Goal: Use online tool/utility: Utilize a website feature to perform a specific function

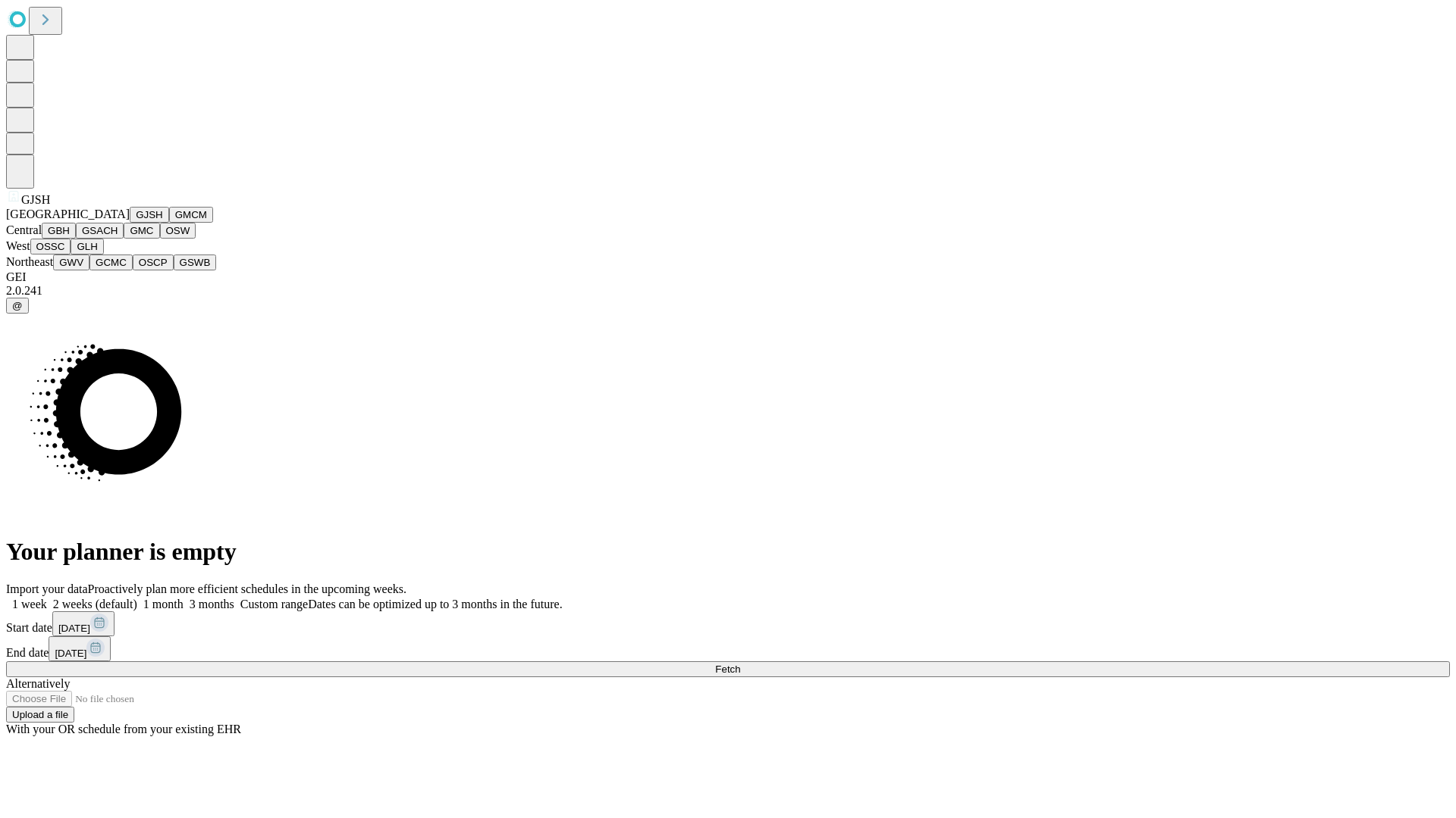
click at [130, 223] on button "GJSH" at bounding box center [150, 214] width 40 height 16
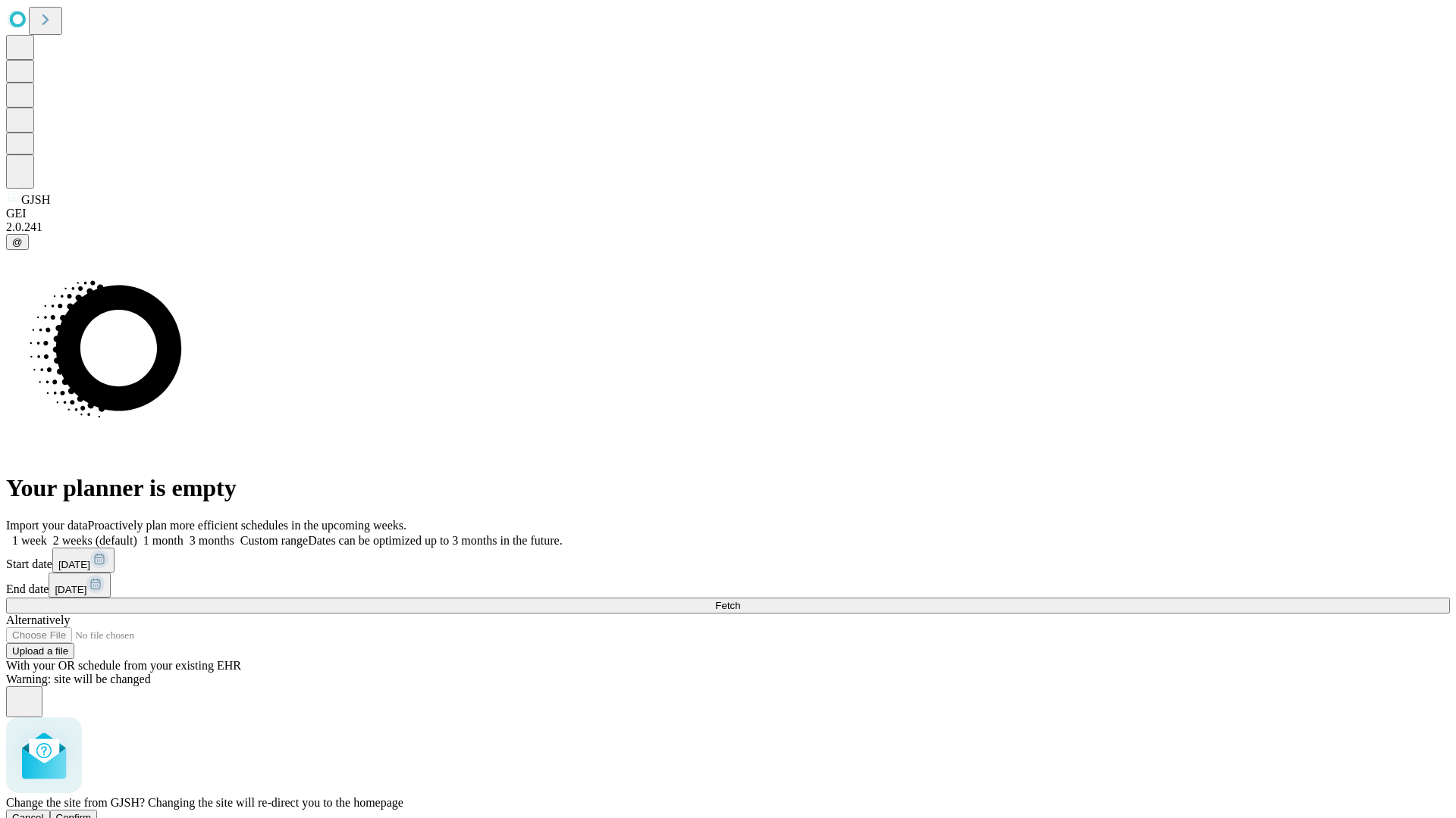
click at [92, 812] on span "Confirm" at bounding box center [74, 817] width 36 height 11
click at [47, 534] on label "1 week" at bounding box center [27, 540] width 41 height 13
click at [740, 600] on span "Fetch" at bounding box center [727, 605] width 25 height 11
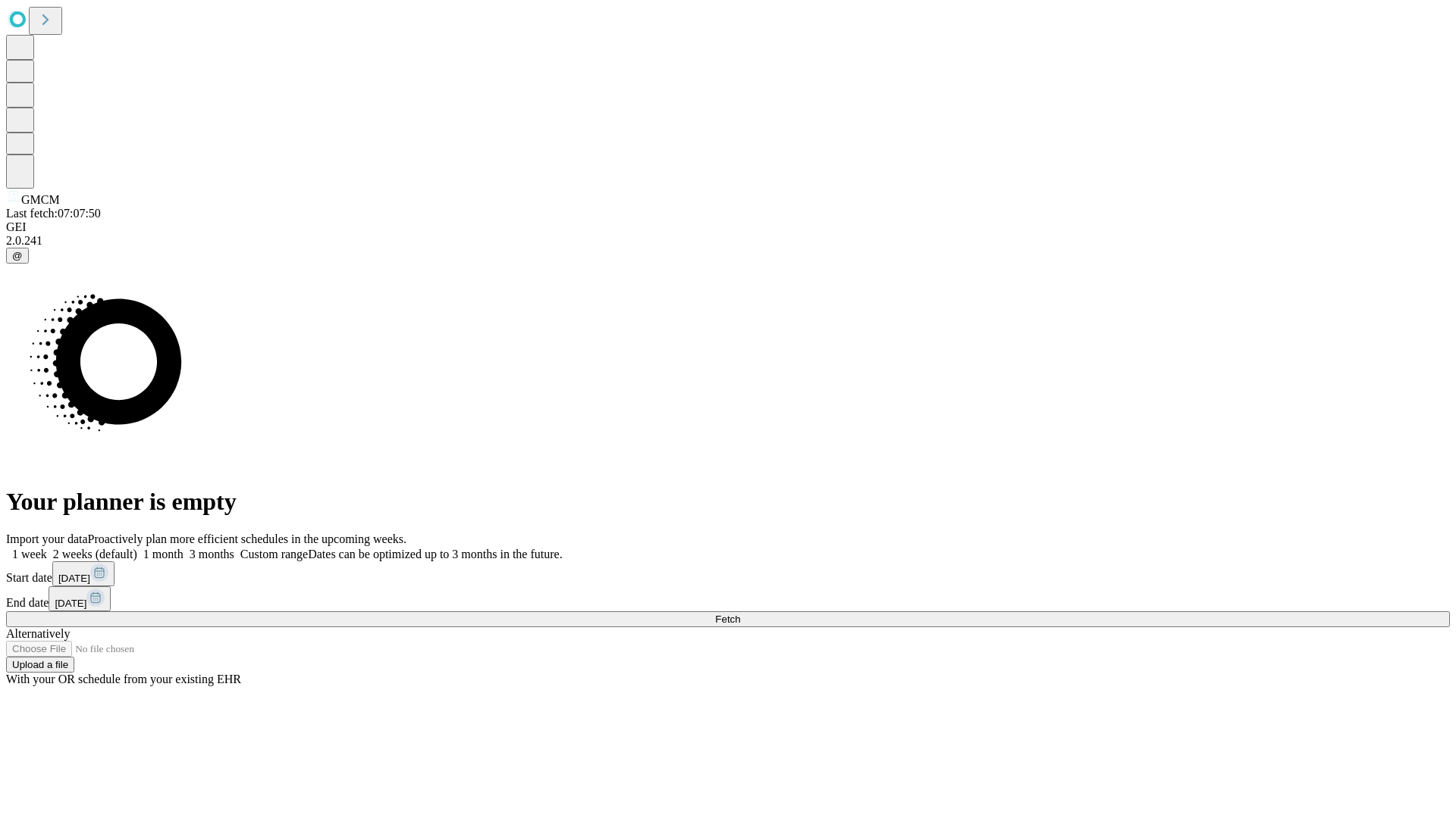
click at [47, 548] on label "1 week" at bounding box center [27, 554] width 41 height 13
click at [740, 614] on span "Fetch" at bounding box center [727, 619] width 25 height 11
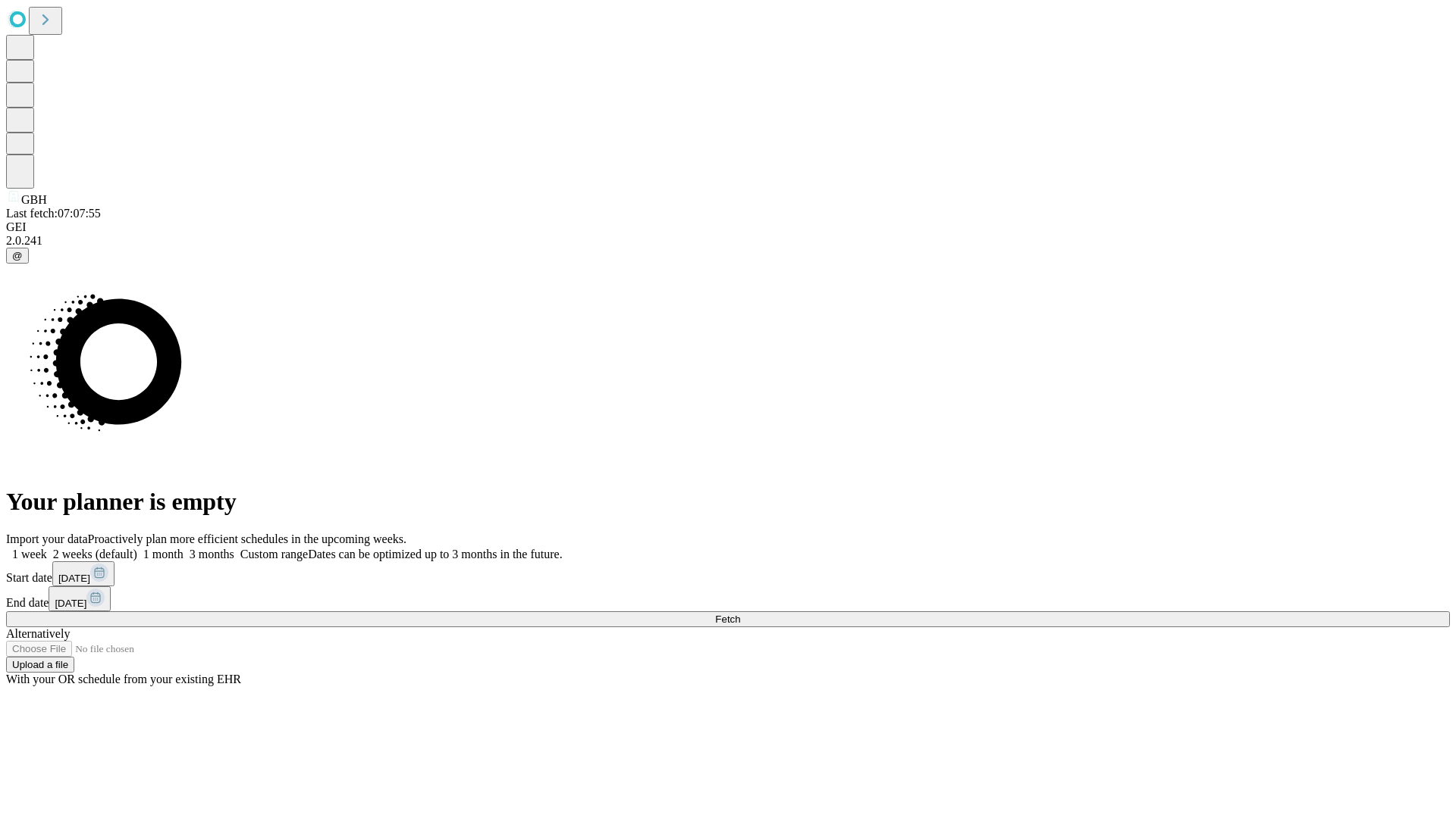
click at [47, 548] on label "1 week" at bounding box center [27, 554] width 41 height 13
click at [740, 614] on span "Fetch" at bounding box center [727, 619] width 25 height 11
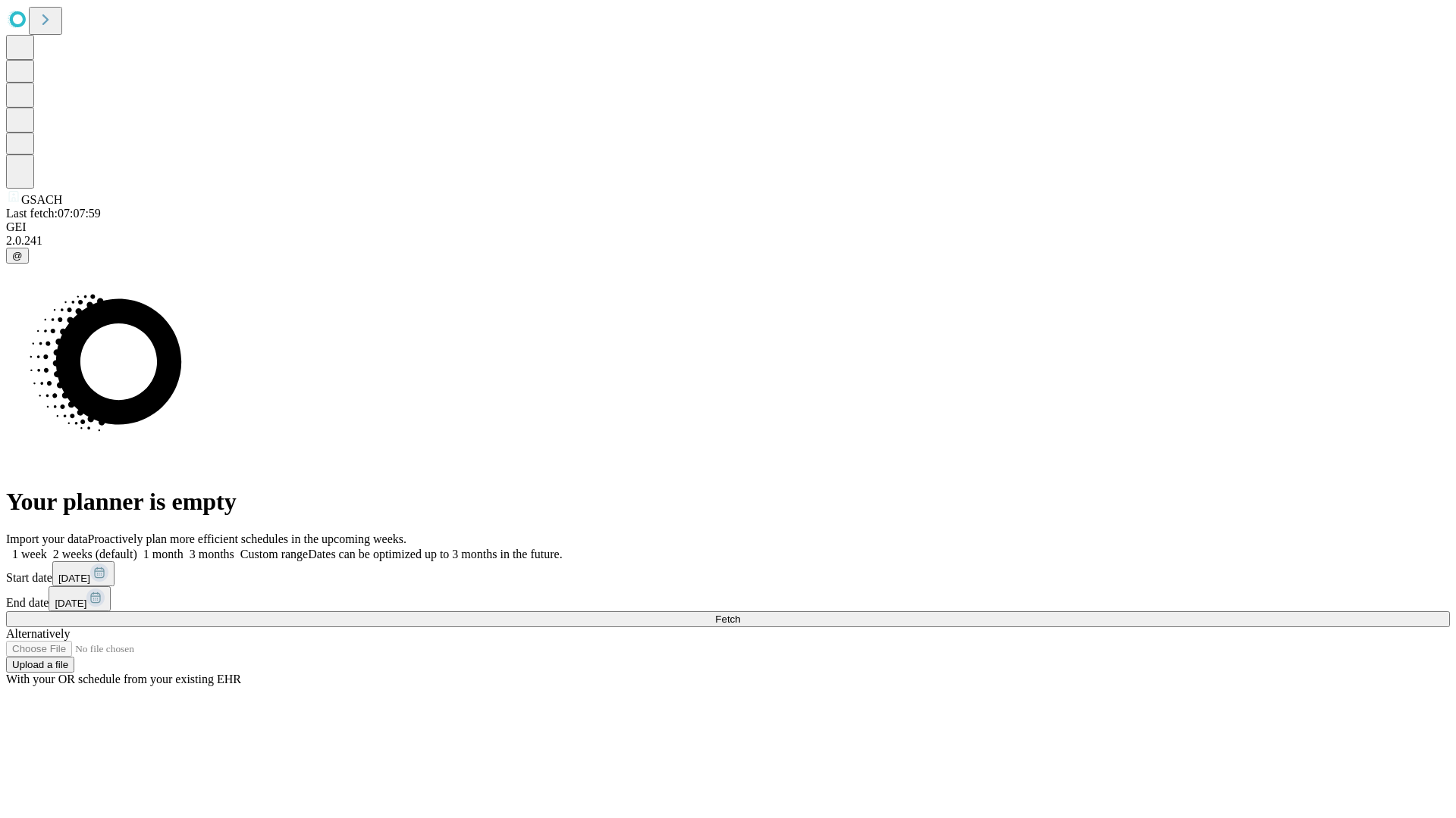
click at [47, 548] on label "1 week" at bounding box center [27, 554] width 41 height 13
click at [740, 614] on span "Fetch" at bounding box center [727, 619] width 25 height 11
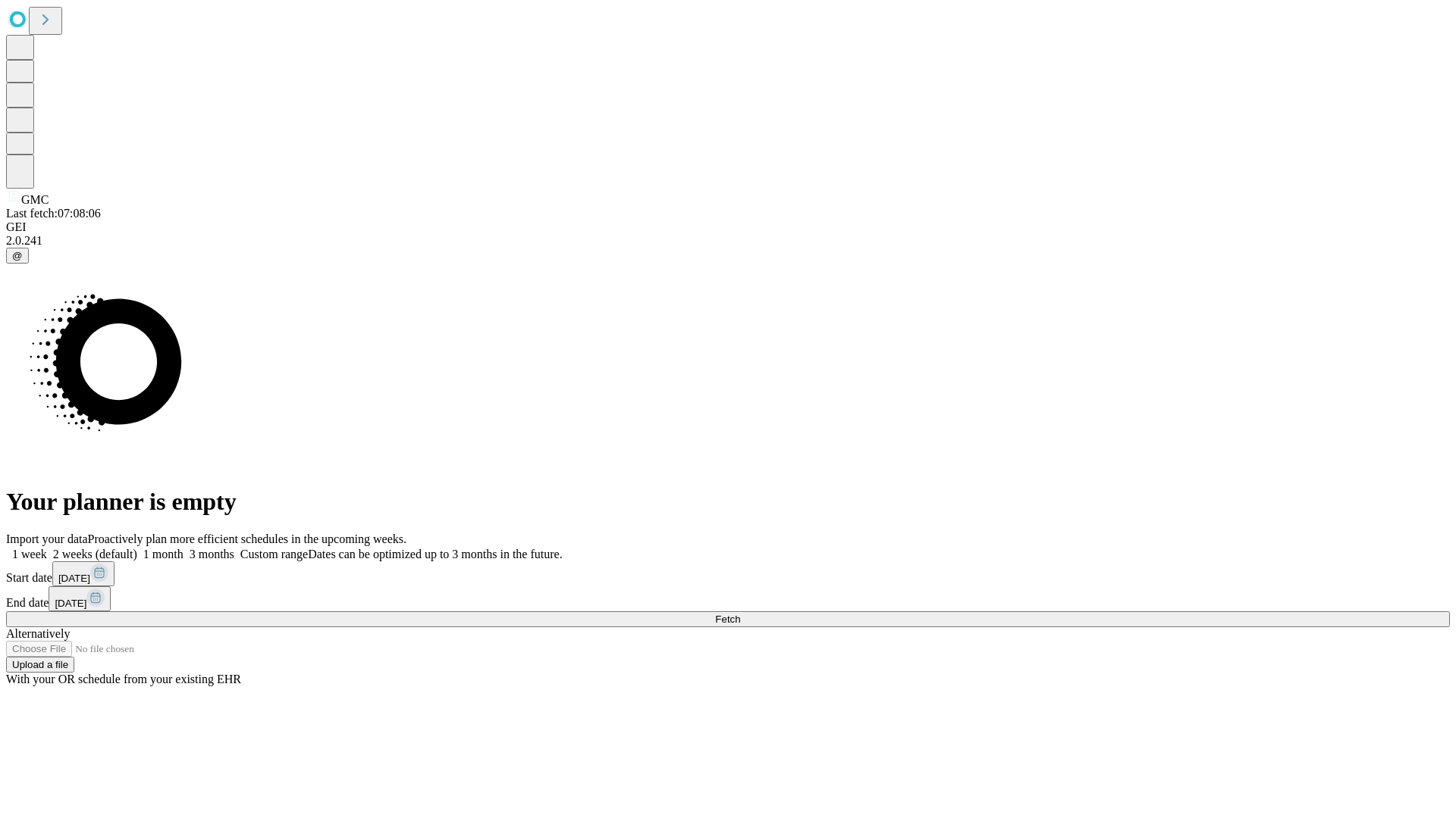
click at [47, 548] on label "1 week" at bounding box center [27, 554] width 41 height 13
click at [740, 614] on span "Fetch" at bounding box center [727, 619] width 25 height 11
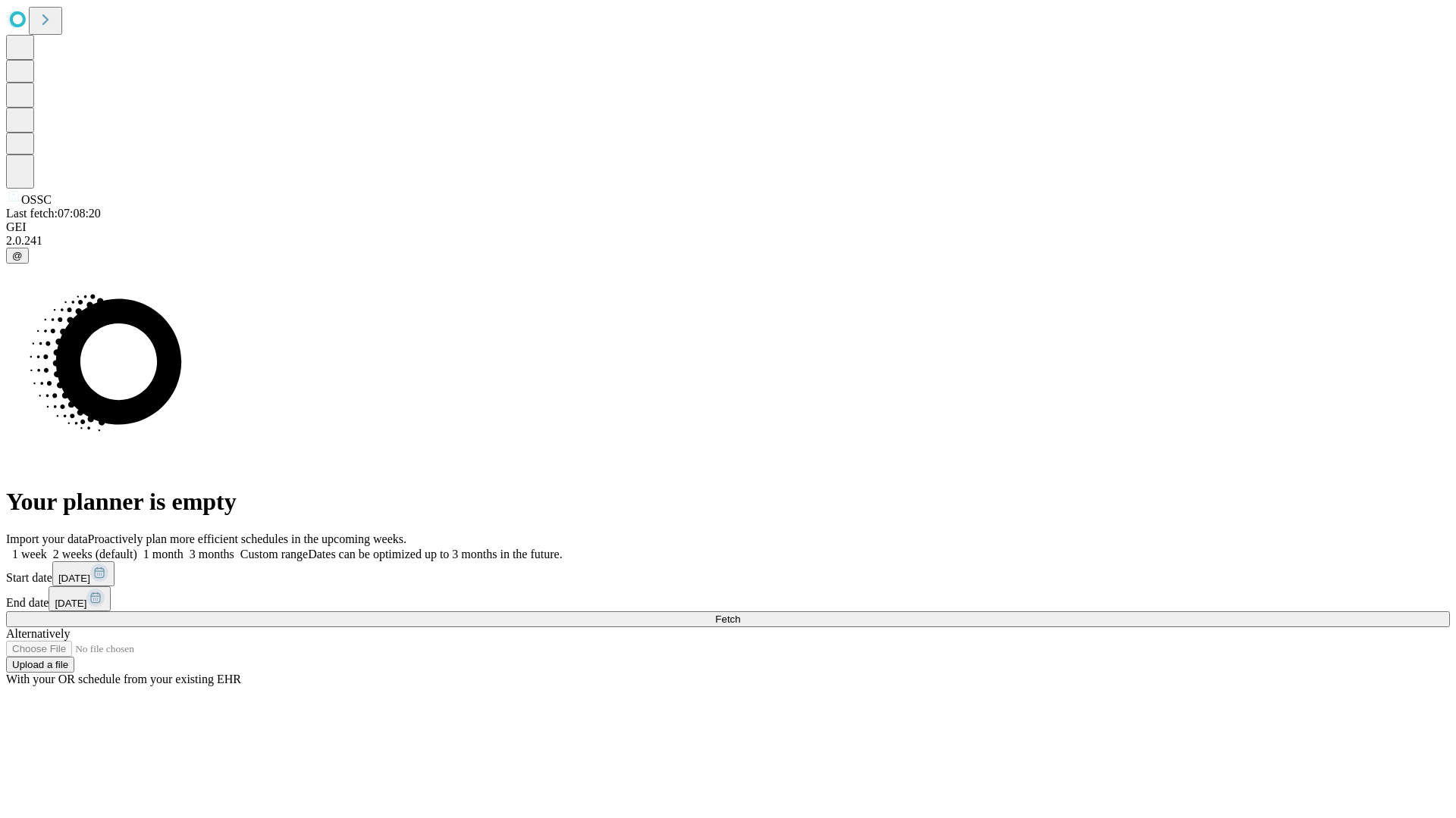
click at [47, 548] on label "1 week" at bounding box center [27, 554] width 41 height 13
click at [740, 614] on span "Fetch" at bounding box center [727, 619] width 25 height 11
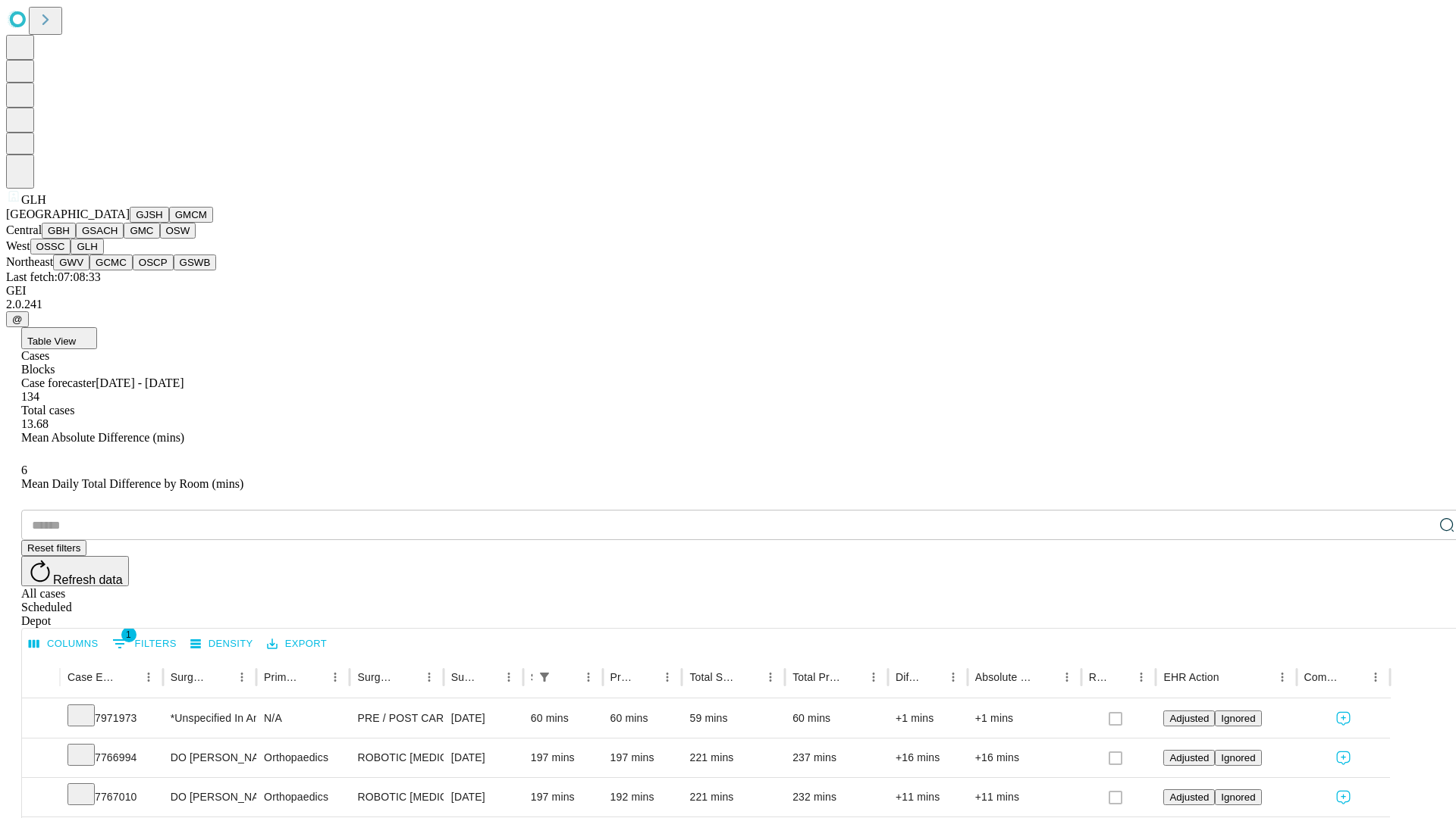
click at [90, 270] on button "GWV" at bounding box center [71, 262] width 36 height 16
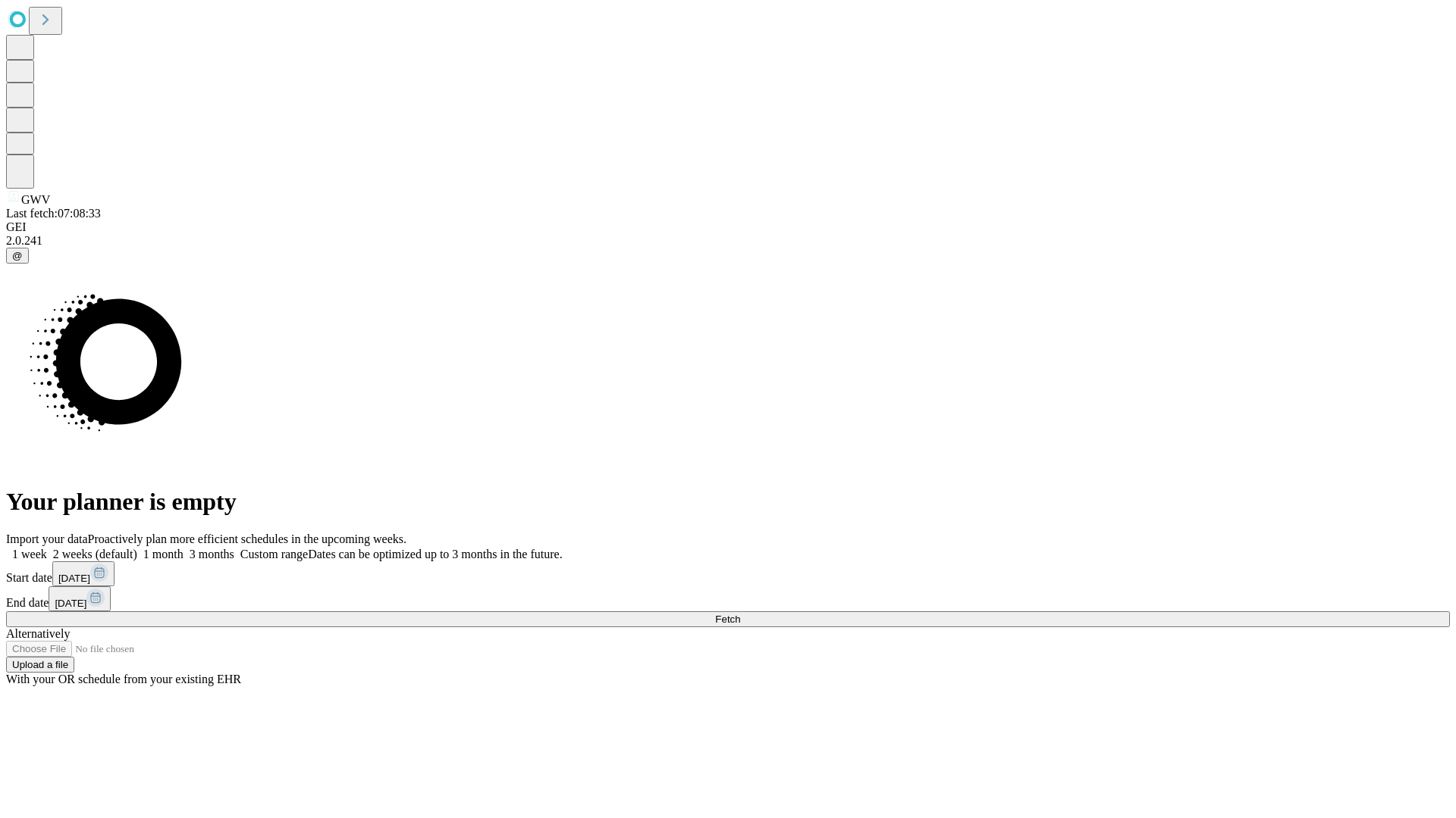
click at [740, 614] on span "Fetch" at bounding box center [727, 619] width 25 height 11
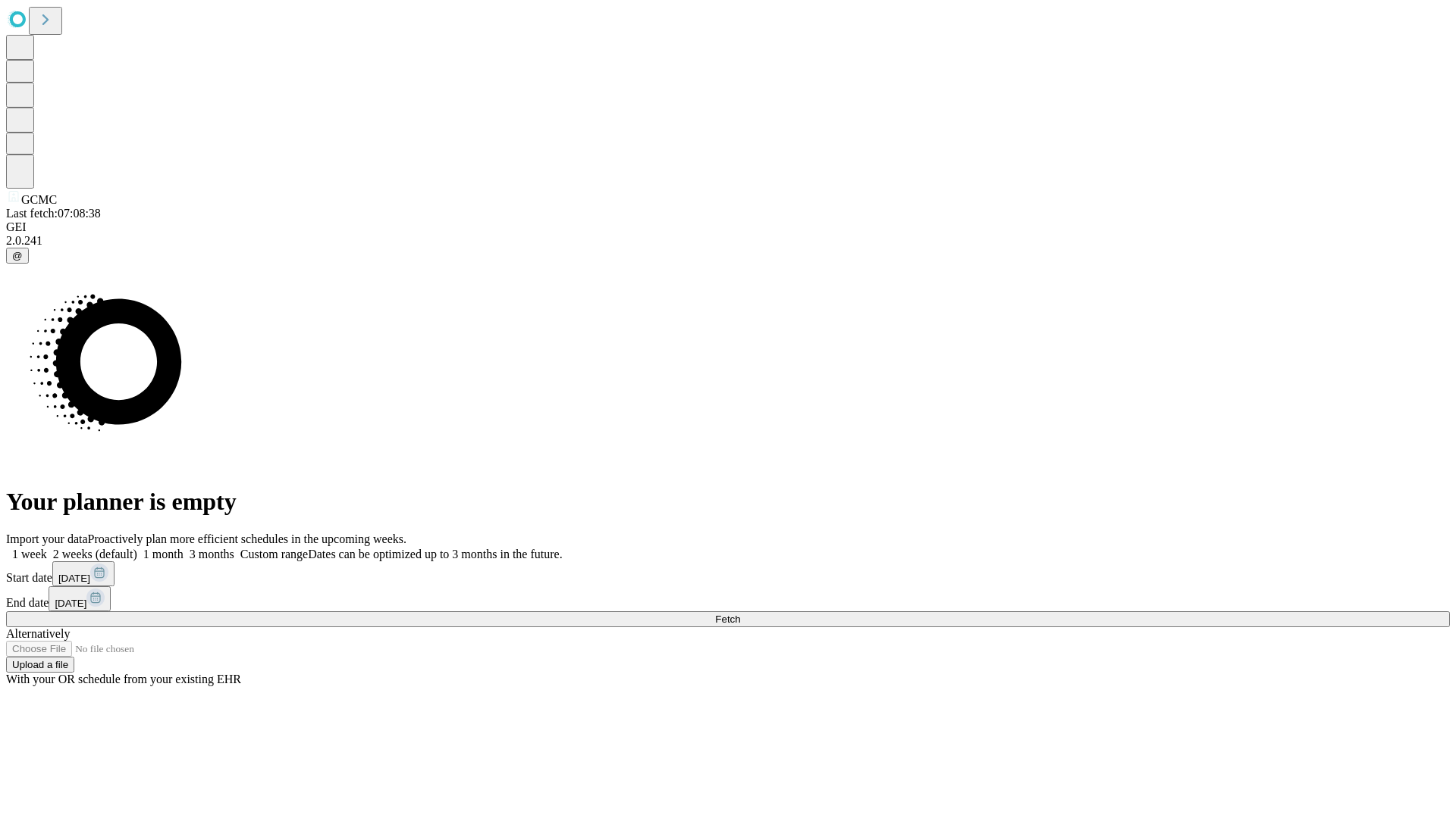
click at [47, 548] on label "1 week" at bounding box center [27, 554] width 41 height 13
click at [740, 614] on span "Fetch" at bounding box center [727, 619] width 25 height 11
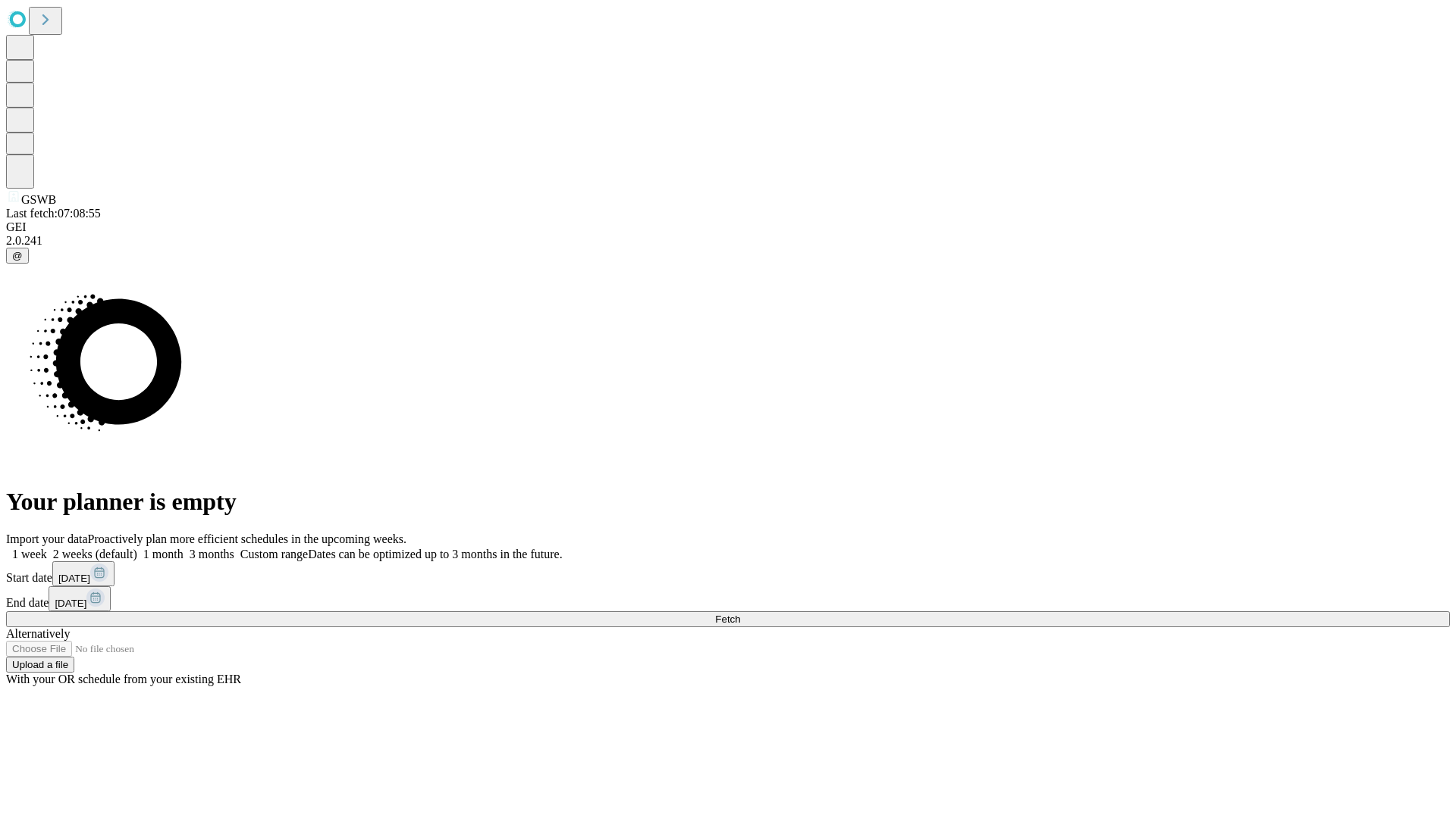
click at [47, 548] on label "1 week" at bounding box center [27, 554] width 41 height 13
click at [740, 614] on span "Fetch" at bounding box center [727, 619] width 25 height 11
